Goal: Task Accomplishment & Management: Use online tool/utility

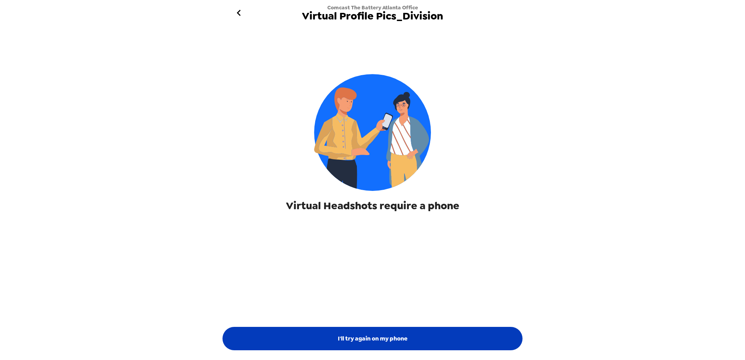
click at [378, 336] on button "I'll try again on my phone" at bounding box center [372, 338] width 300 height 23
